Goal: Transaction & Acquisition: Obtain resource

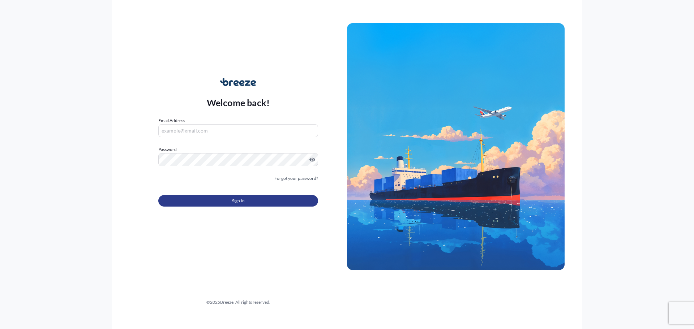
type input "[PERSON_NAME][EMAIL_ADDRESS][DOMAIN_NAME]"
click at [255, 203] on button "Sign In" at bounding box center [238, 201] width 160 height 12
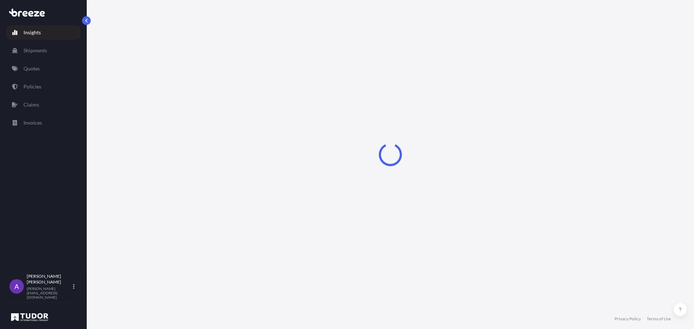
select select "2025"
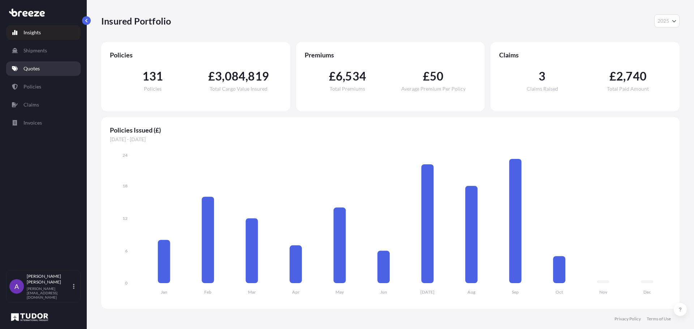
click at [34, 71] on p "Quotes" at bounding box center [32, 68] width 16 height 7
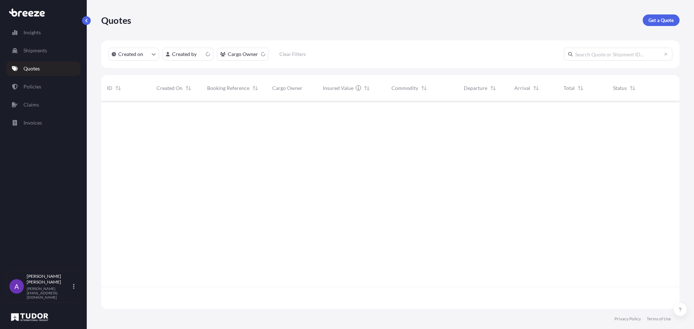
scroll to position [206, 573]
click at [670, 23] on p "Get a Quote" at bounding box center [661, 20] width 25 height 7
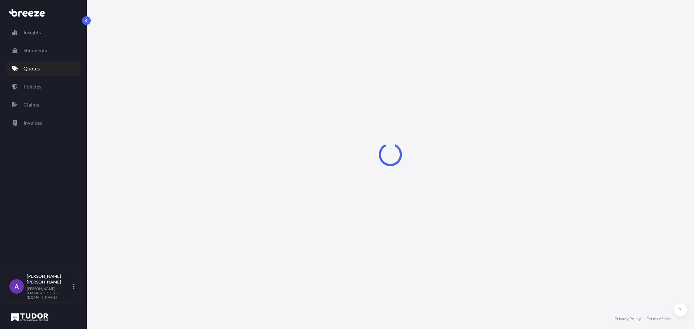
select select "Sea"
select select "1"
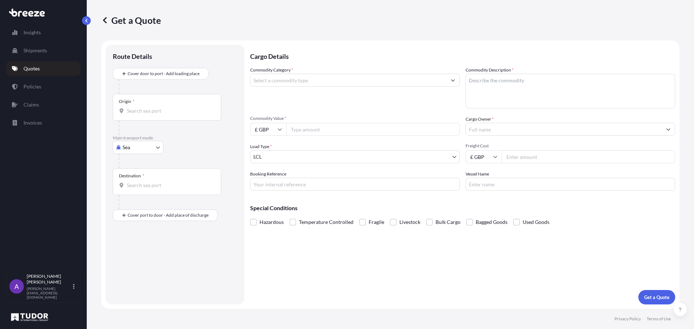
click at [136, 186] on input "Destination *" at bounding box center [169, 185] width 85 height 7
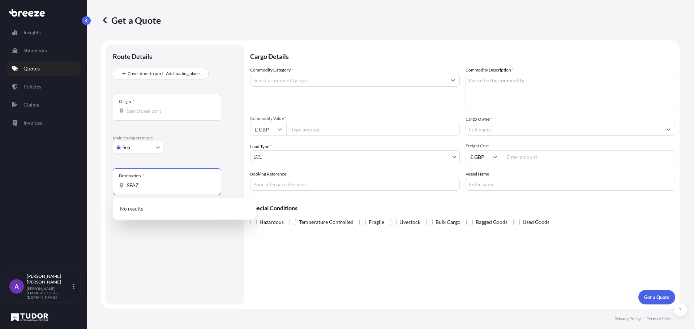
drag, startPoint x: 146, startPoint y: 186, endPoint x: 65, endPoint y: 172, distance: 82.9
click at [64, 176] on div "Insights Shipments Quotes Policies Claims Invoices A [PERSON_NAME] [PERSON_NAME…" at bounding box center [347, 164] width 694 height 329
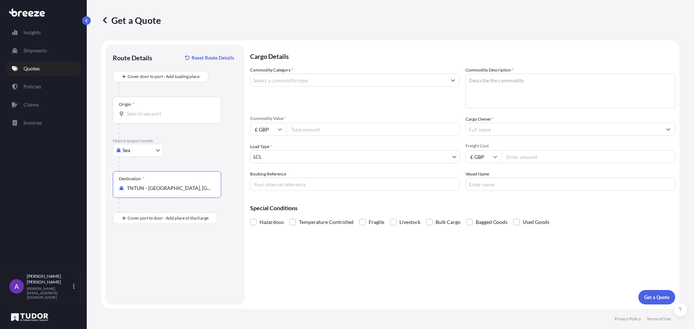
type input "TNTUN - [GEOGRAPHIC_DATA], [GEOGRAPHIC_DATA]"
click at [137, 114] on input "Origin *" at bounding box center [169, 113] width 85 height 7
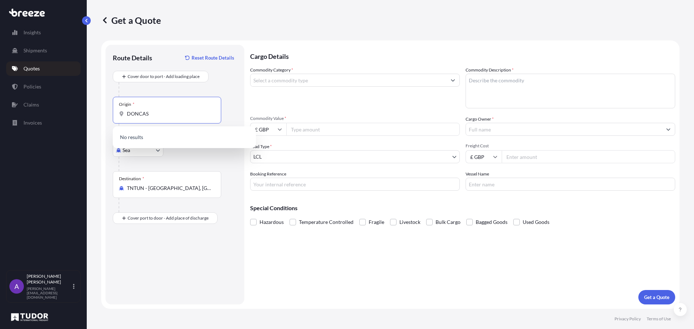
drag, startPoint x: 152, startPoint y: 115, endPoint x: 55, endPoint y: 98, distance: 98.4
click at [59, 102] on div "Insights Shipments Quotes Policies Claims Invoices A [PERSON_NAME] [PERSON_NAME…" at bounding box center [347, 164] width 694 height 329
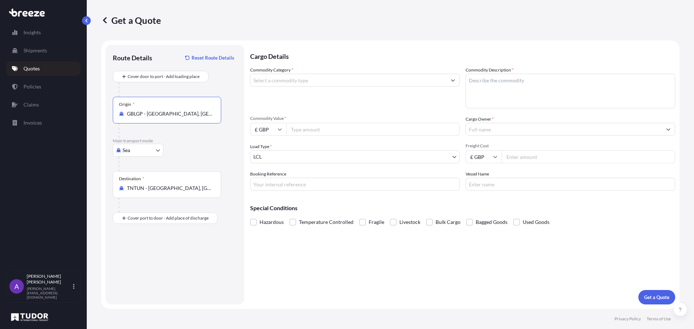
type input "GBLGP - [GEOGRAPHIC_DATA], [GEOGRAPHIC_DATA]"
click at [280, 134] on input "£ GBP" at bounding box center [268, 129] width 36 height 13
drag, startPoint x: 264, startPoint y: 177, endPoint x: 272, endPoint y: 164, distance: 15.8
click at [264, 178] on div "$ USD" at bounding box center [268, 180] width 30 height 14
type input "$ USD"
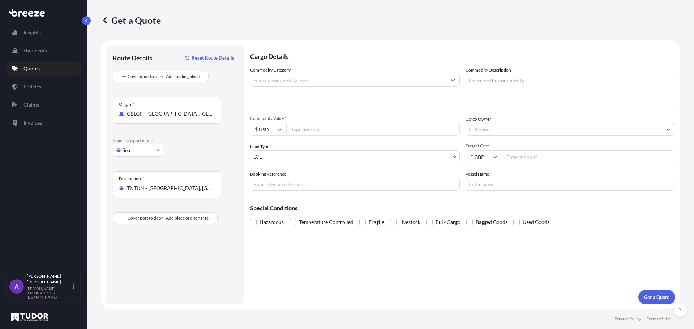
click at [302, 128] on input "Commodity Value *" at bounding box center [373, 129] width 174 height 13
type input "15000"
click at [324, 80] on input "Commodity Category *" at bounding box center [349, 80] width 196 height 13
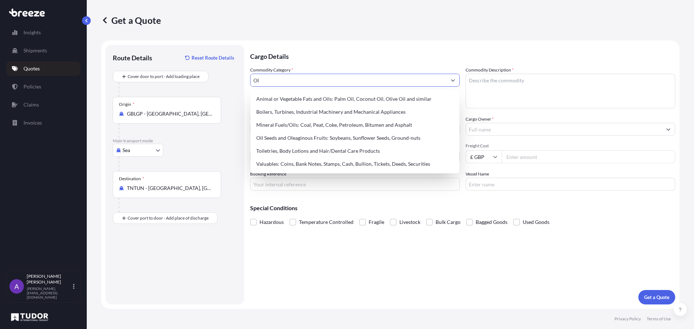
type input "O"
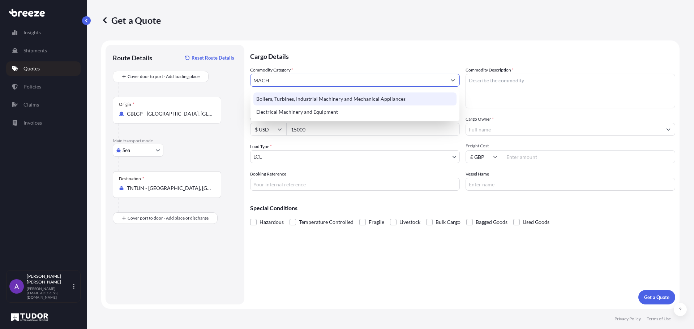
click at [334, 99] on div "Boilers, Turbines, Industrial Machinery and Mechanical Appliances" at bounding box center [354, 99] width 203 height 13
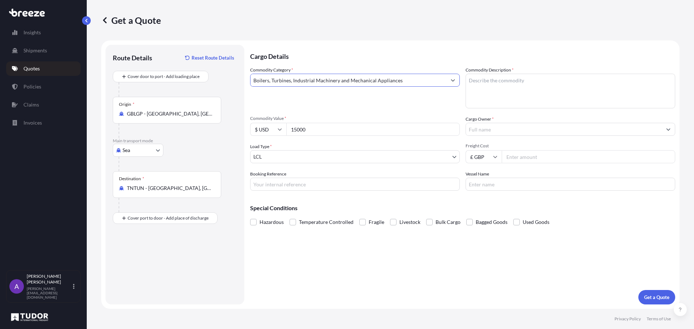
type input "Boilers, Turbines, Industrial Machinery and Mechanical Appliances"
click at [484, 87] on textarea "Commodity Description *" at bounding box center [571, 91] width 210 height 35
type textarea "OWE"
click at [486, 128] on input "Cargo Owner *" at bounding box center [564, 129] width 196 height 13
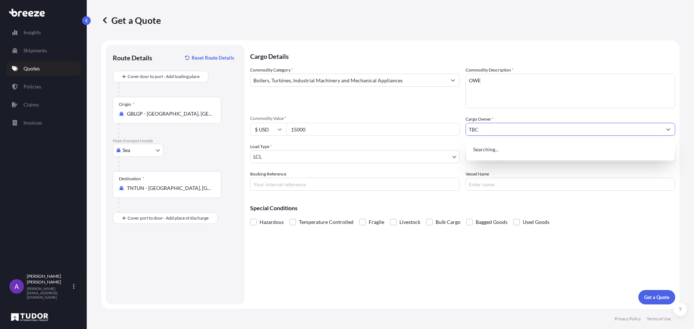
type input "TBC"
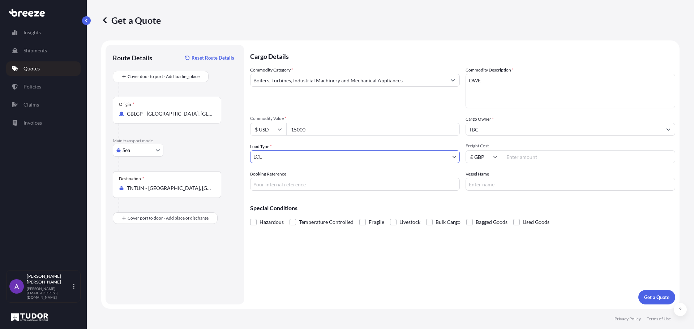
click at [518, 157] on input "Freight Cost" at bounding box center [589, 156] width 174 height 13
type input "500"
click at [655, 296] on p "Get a Quote" at bounding box center [656, 297] width 25 height 7
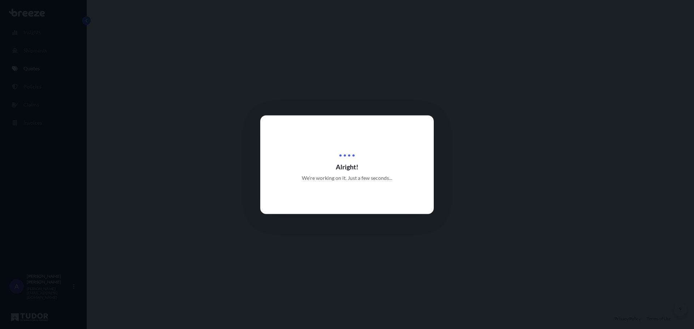
select select "Sea"
select select "1"
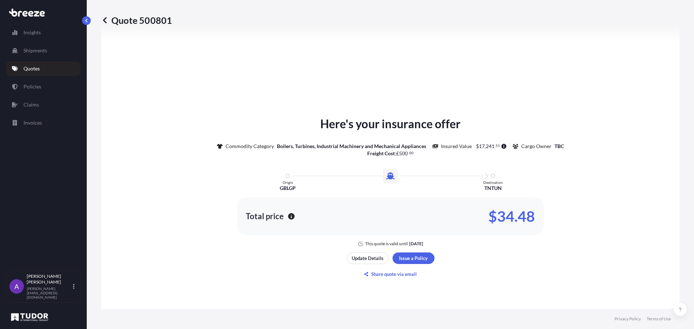
scroll to position [290, 0]
